Goal: Check status: Check status

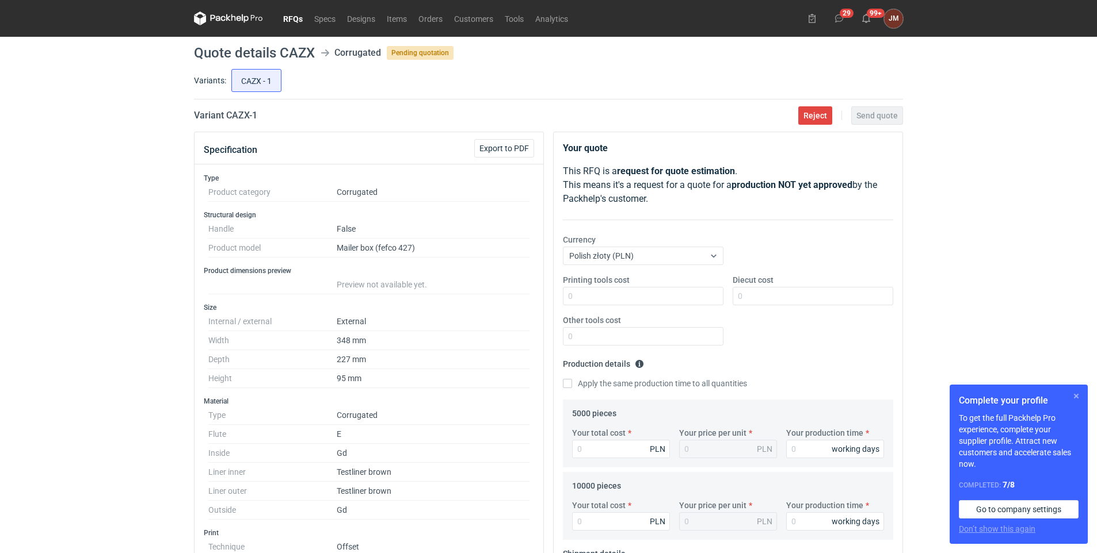
click at [1078, 395] on button "button" at bounding box center [1076, 396] width 14 height 14
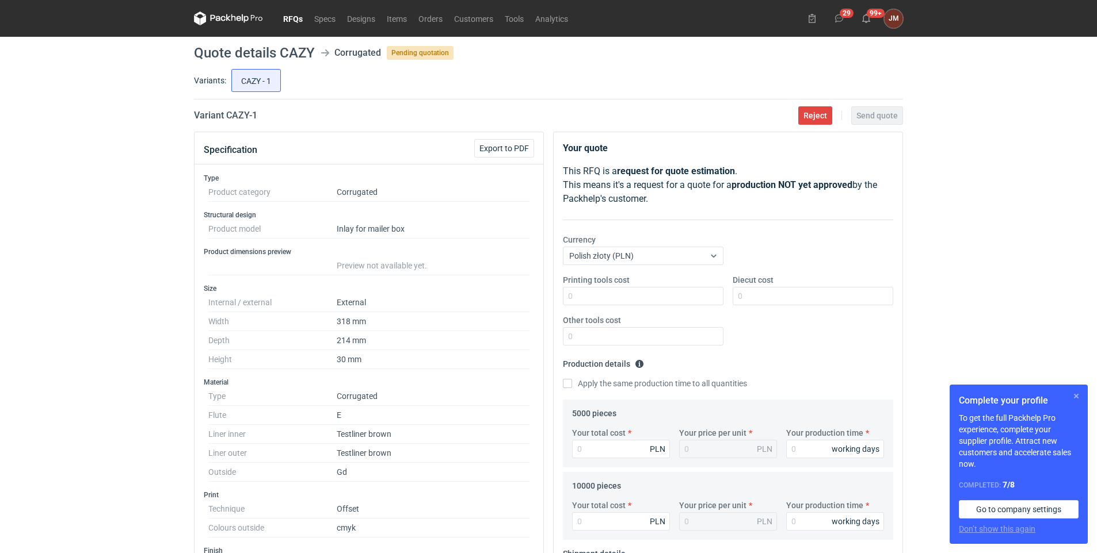
click at [1077, 394] on button "button" at bounding box center [1076, 396] width 14 height 14
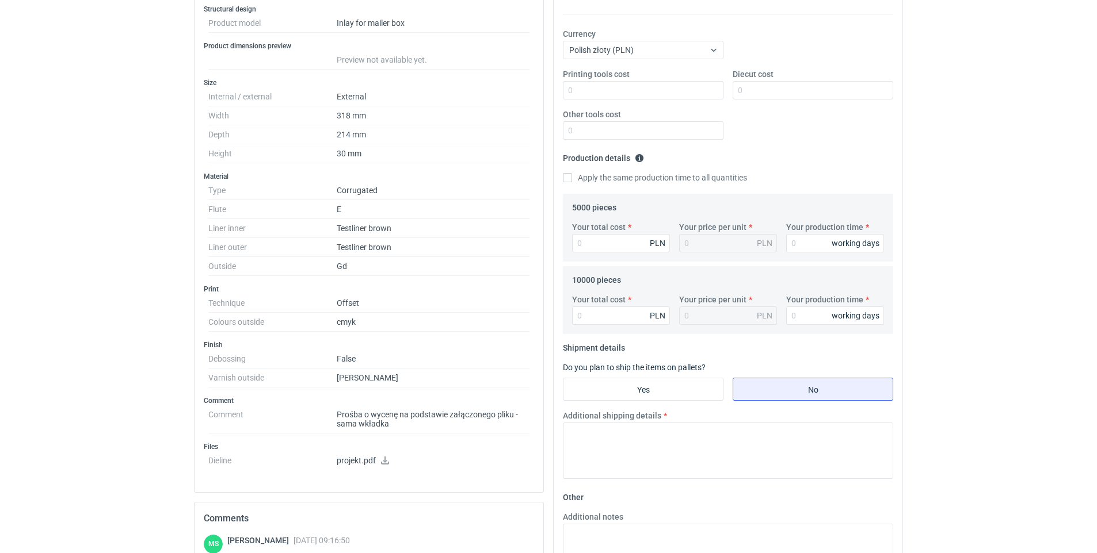
scroll to position [221, 0]
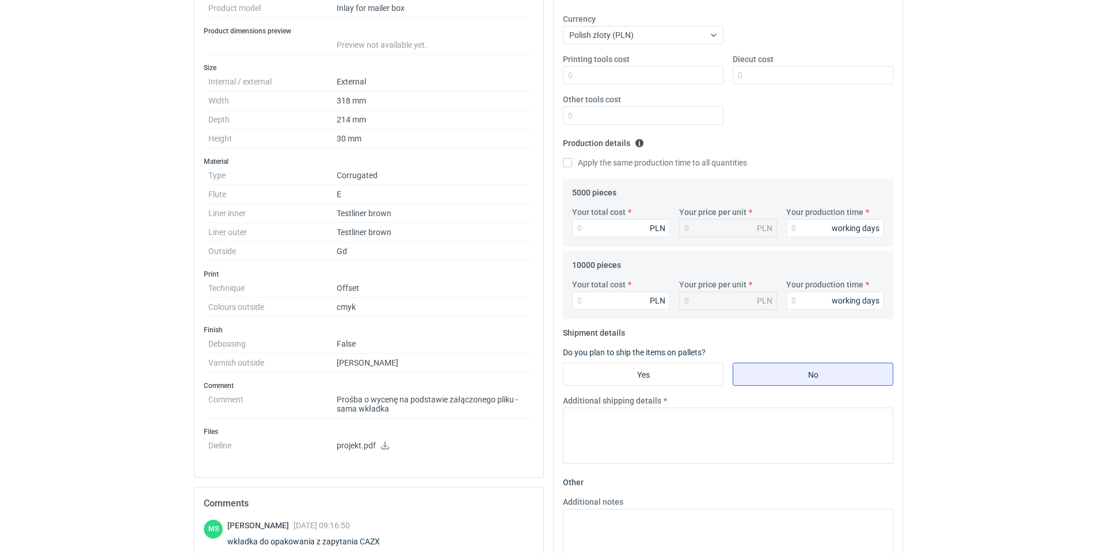
click at [381, 448] on icon at bounding box center [385, 446] width 8 height 8
